Goal: Task Accomplishment & Management: Use online tool/utility

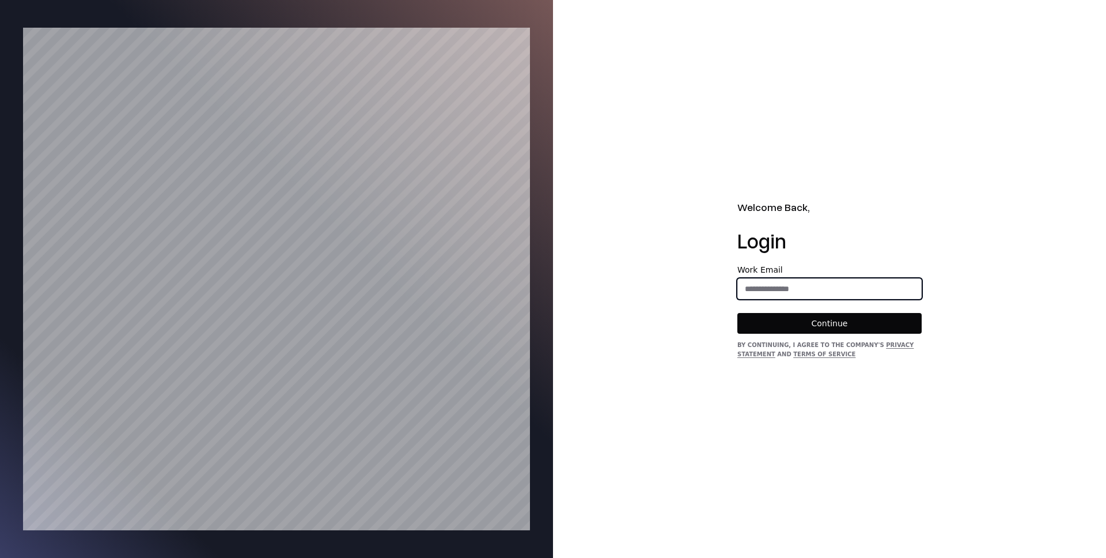
click at [795, 296] on input "email" at bounding box center [829, 288] width 183 height 21
type input "**********"
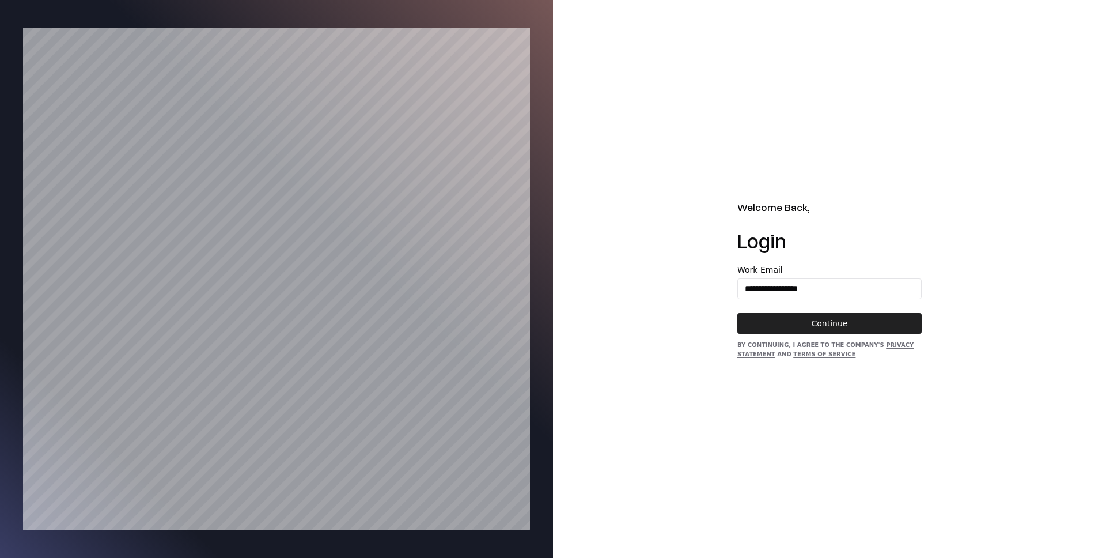
click at [828, 321] on button "Continue" at bounding box center [830, 323] width 184 height 21
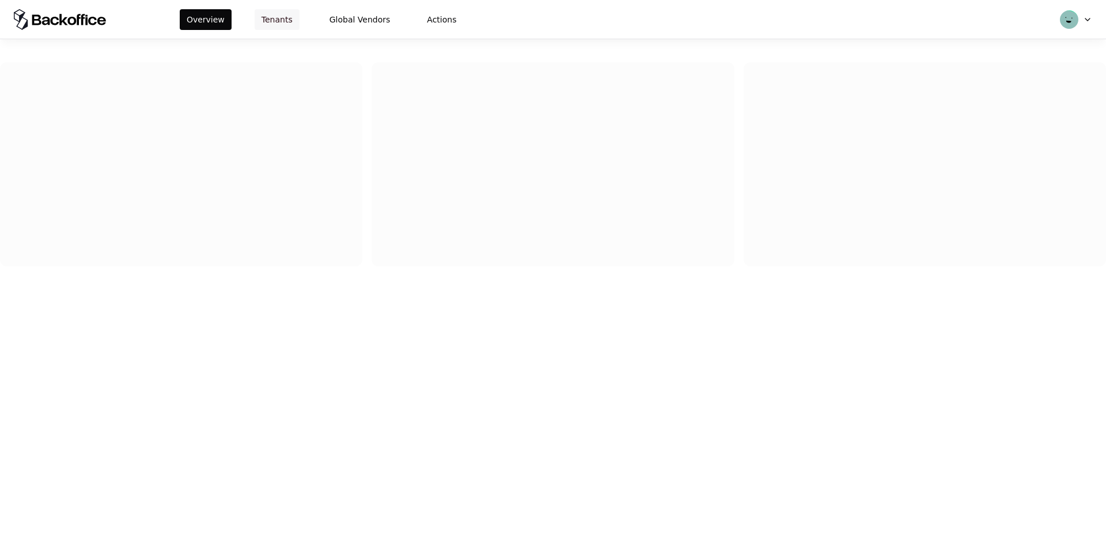
click at [285, 23] on button "Tenants" at bounding box center [277, 19] width 45 height 21
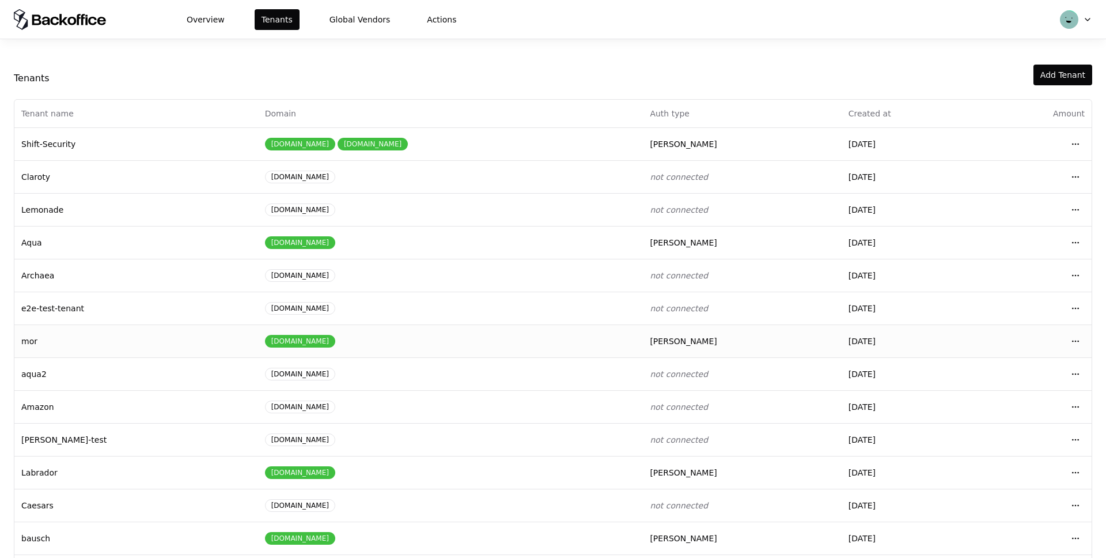
scroll to position [44, 0]
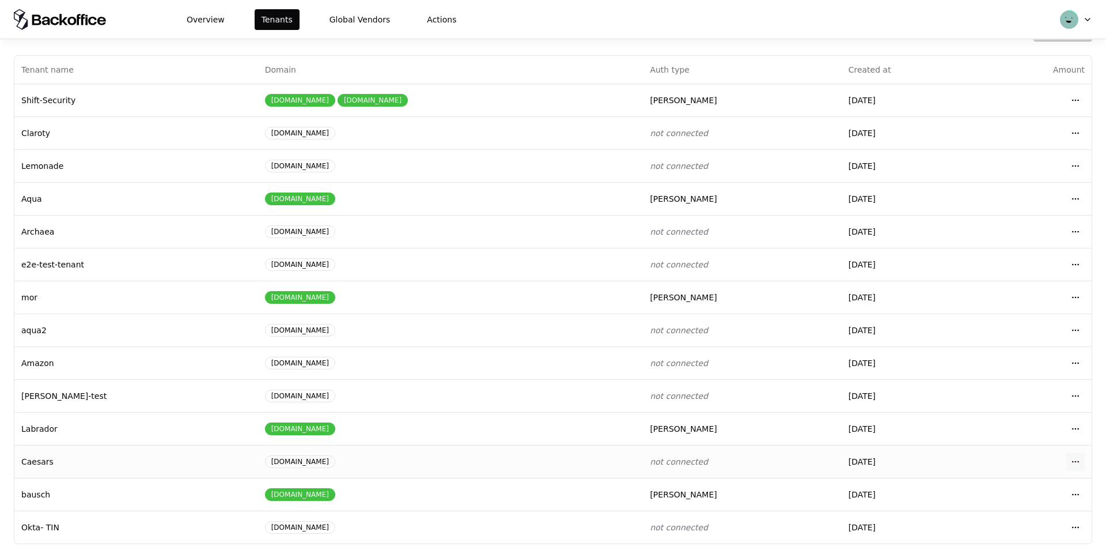
click at [1075, 459] on html "Overview Tenants Global Vendors Actions Tenants Add Tenant Tenant name Domain A…" at bounding box center [553, 279] width 1106 height 558
click at [994, 410] on div "Login to tenant" at bounding box center [1024, 412] width 131 height 23
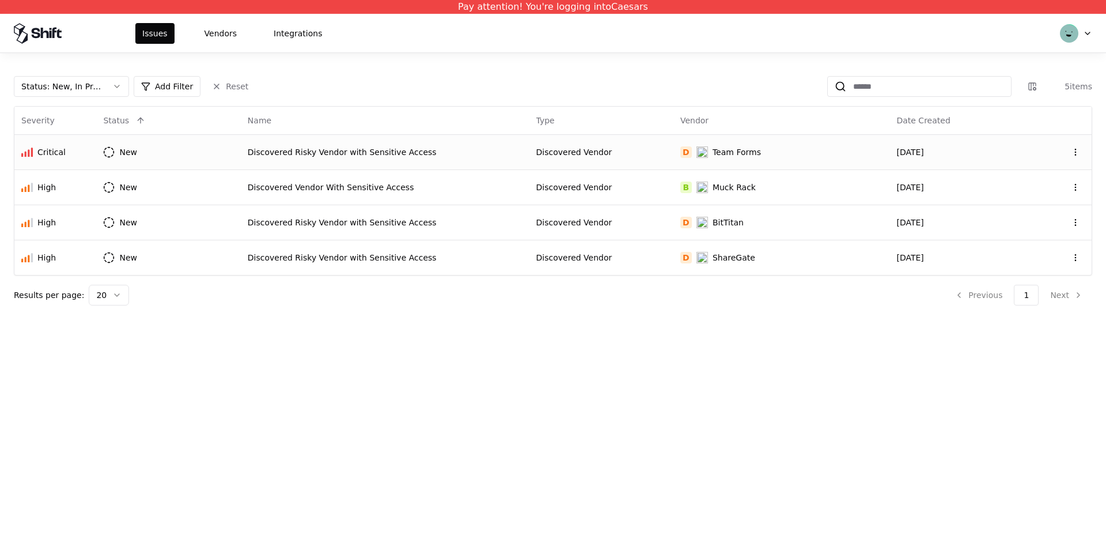
click at [414, 154] on div "Discovered Risky Vendor with Sensitive Access" at bounding box center [385, 152] width 275 height 12
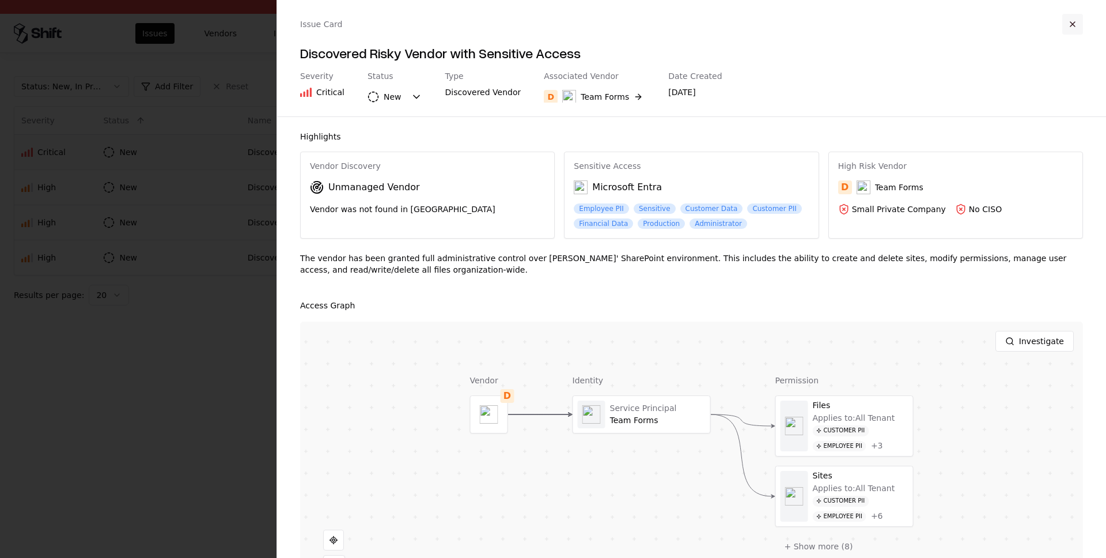
click at [1069, 25] on button "button" at bounding box center [1073, 24] width 21 height 21
